Goal: Information Seeking & Learning: Learn about a topic

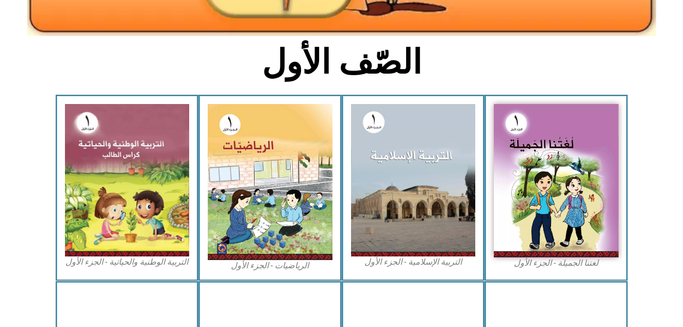
scroll to position [278, 0]
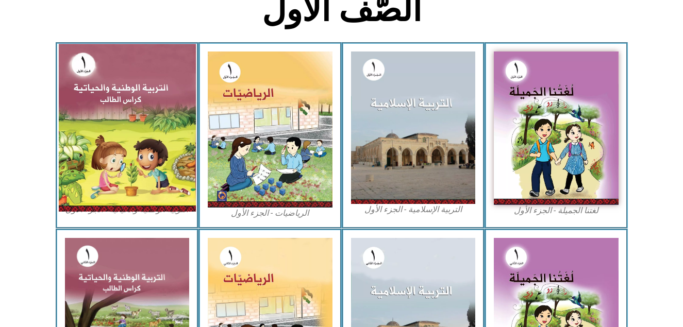
click at [148, 170] on img at bounding box center [126, 127] width 137 height 167
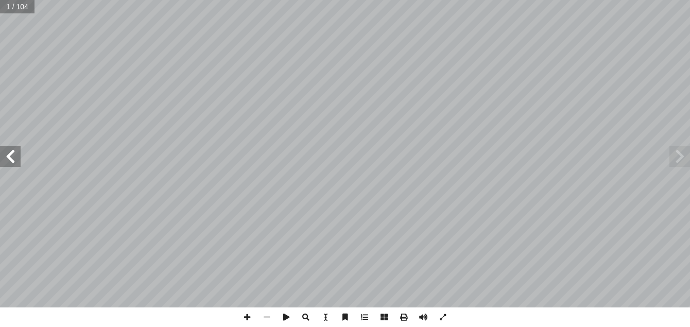
click at [10, 156] on span at bounding box center [10, 156] width 21 height 21
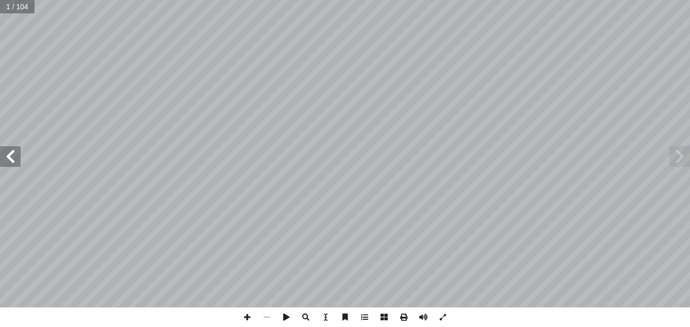
click at [10, 156] on span at bounding box center [10, 156] width 21 height 21
click at [8, 157] on span at bounding box center [10, 156] width 21 height 21
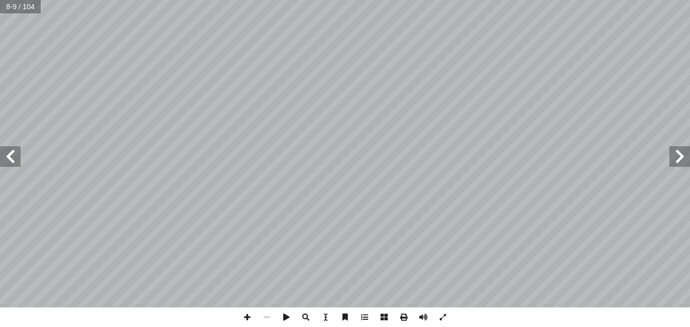
click at [8, 157] on span at bounding box center [10, 156] width 21 height 21
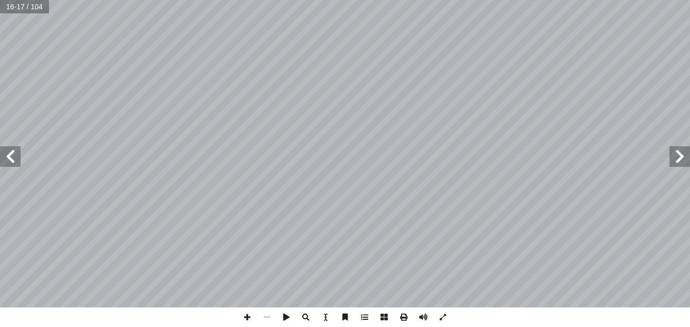
click at [8, 157] on span at bounding box center [10, 156] width 21 height 21
click at [18, 153] on span at bounding box center [10, 156] width 21 height 21
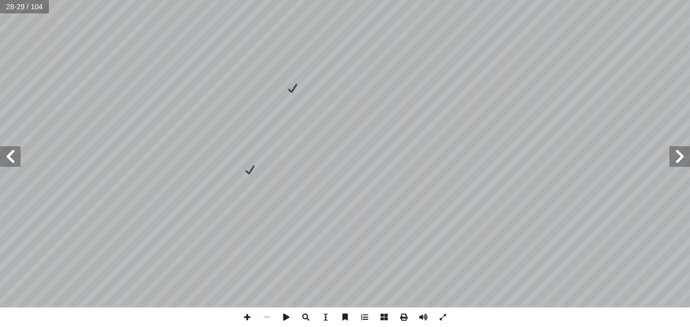
click at [671, 158] on span at bounding box center [680, 156] width 21 height 21
click at [248, 316] on span at bounding box center [248, 318] width 20 height 20
click at [6, 161] on span at bounding box center [10, 156] width 21 height 21
drag, startPoint x: 14, startPoint y: 157, endPoint x: 248, endPoint y: 316, distance: 283.4
click at [248, 316] on span at bounding box center [248, 318] width 20 height 20
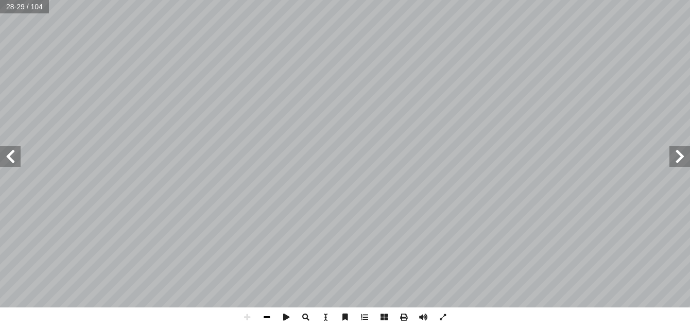
click at [265, 316] on span at bounding box center [267, 318] width 20 height 20
click at [247, 317] on span at bounding box center [248, 318] width 20 height 20
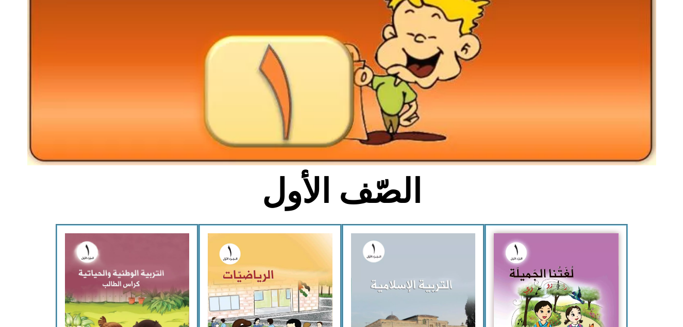
scroll to position [179, 0]
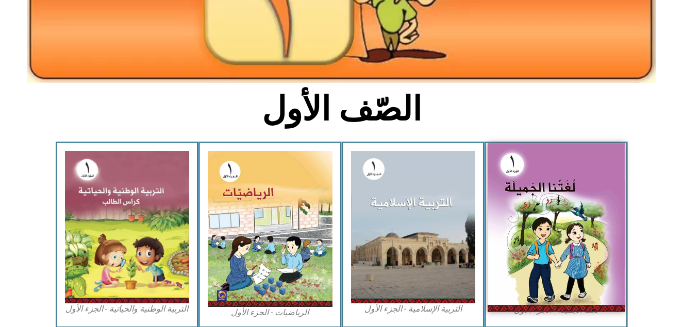
click at [585, 239] on img at bounding box center [555, 227] width 137 height 169
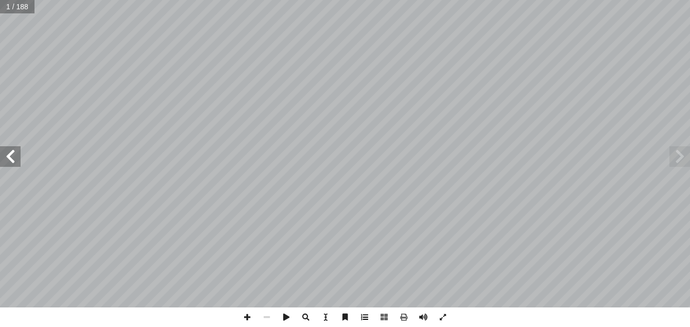
click at [364, 317] on span at bounding box center [365, 318] width 20 height 20
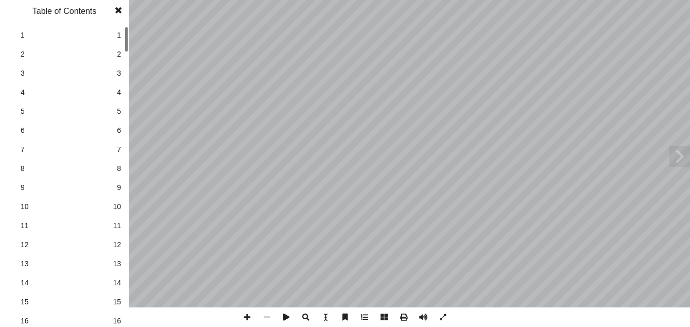
click at [364, 317] on span at bounding box center [365, 318] width 20 height 20
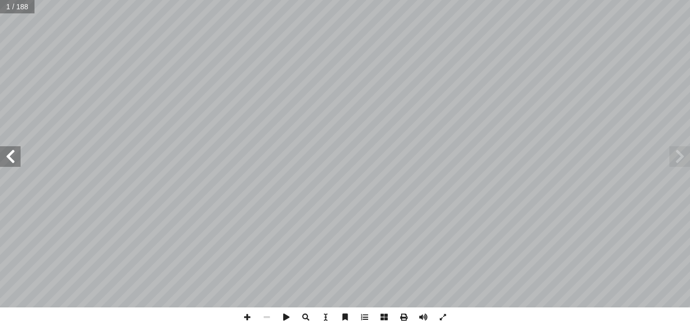
click at [364, 317] on span at bounding box center [365, 318] width 20 height 20
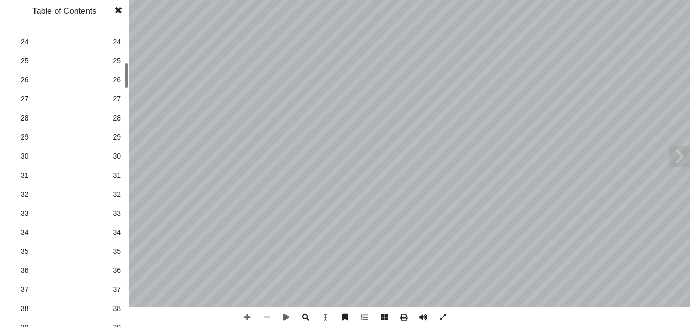
click at [120, 79] on div "1 1 2 2 3 3 4 4 5 5 6 6 7 7 8 8 9 9 10 10 11 11 12 12 13 13 14 14 15 15 16 16 1…" at bounding box center [64, 176] width 129 height 301
click at [116, 175] on span "31" at bounding box center [117, 175] width 8 height 11
click at [249, 316] on span at bounding box center [248, 318] width 20 height 20
click at [119, 11] on span at bounding box center [118, 10] width 19 height 21
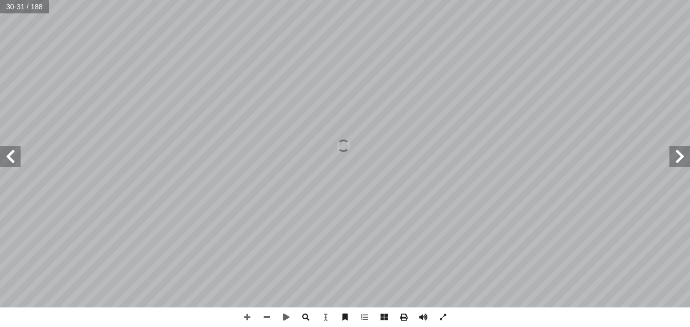
click at [12, 152] on span at bounding box center [10, 156] width 21 height 21
click at [384, 316] on span at bounding box center [385, 318] width 20 height 20
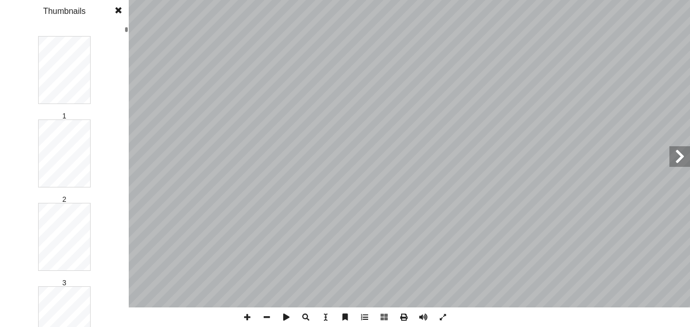
click at [119, 10] on span at bounding box center [118, 10] width 19 height 21
